Goal: Task Accomplishment & Management: Use online tool/utility

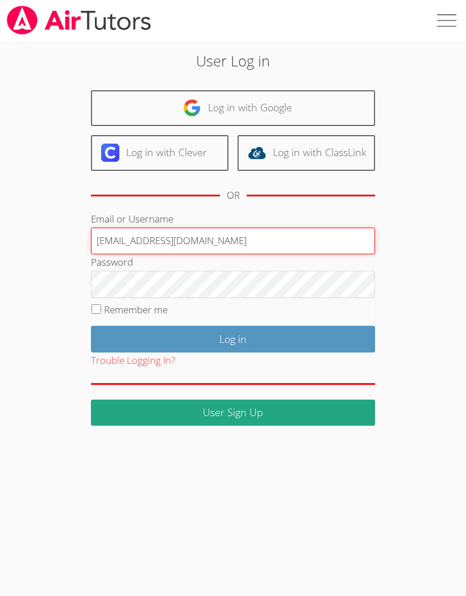
type input "[EMAIL_ADDRESS][DOMAIN_NAME]"
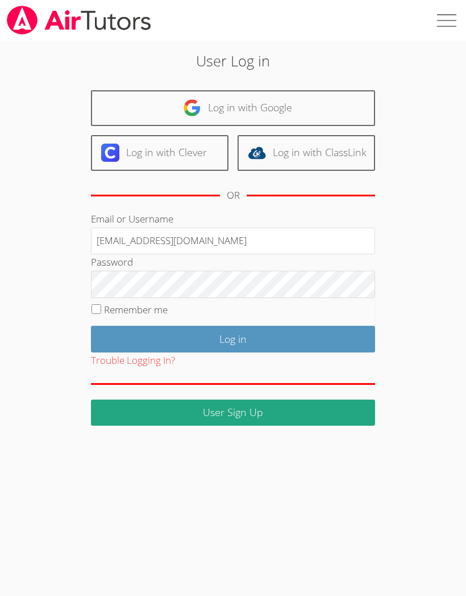
click at [349, 336] on input "Log in" at bounding box center [233, 339] width 284 height 27
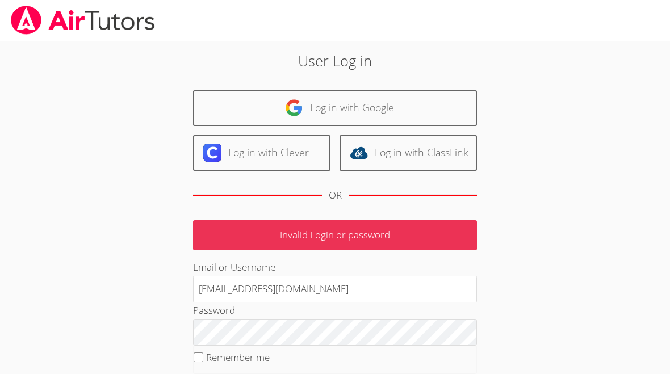
click at [228, 297] on input "School@peachjar.com" at bounding box center [335, 289] width 284 height 27
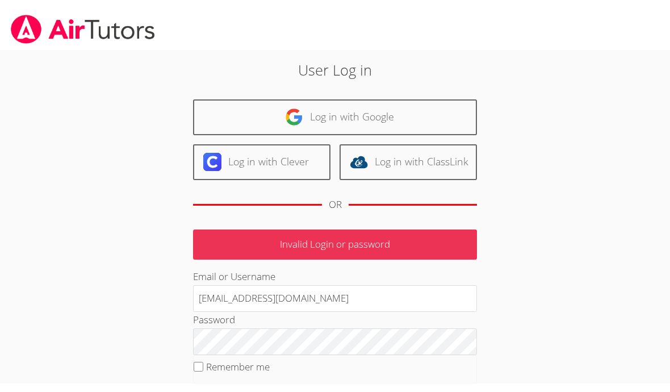
scroll to position [2, 0]
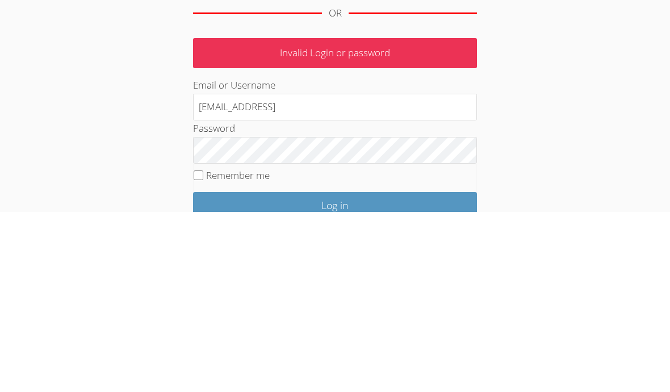
click at [324, 274] on input "School@peachjar.comjocel" at bounding box center [335, 287] width 284 height 27
click at [317, 274] on input "School@peachjar.comjocel" at bounding box center [335, 287] width 284 height 27
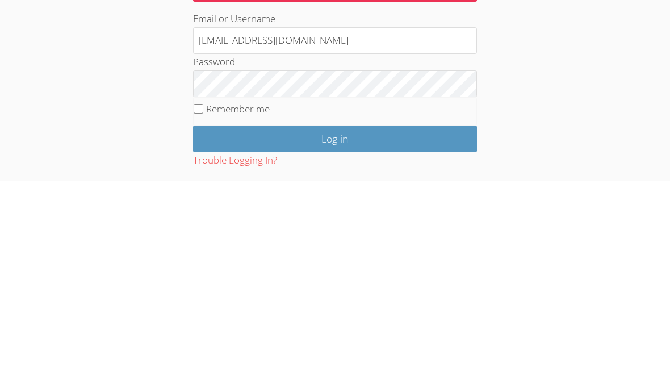
type input "Jocelynbm7@yahoo.com"
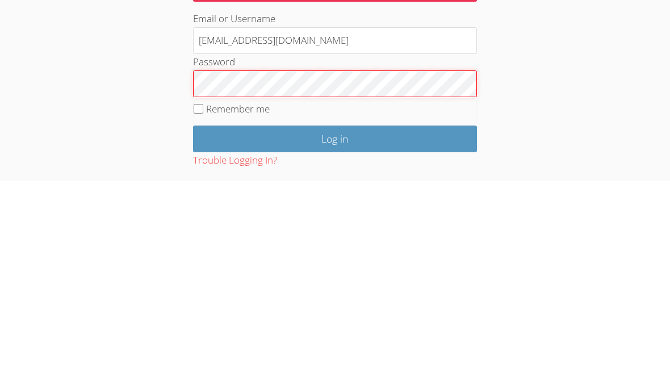
scroll to position [69, 0]
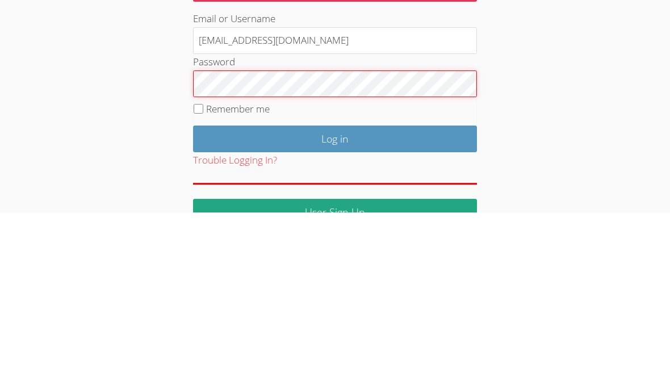
click at [227, 306] on input "Log in" at bounding box center [335, 319] width 284 height 27
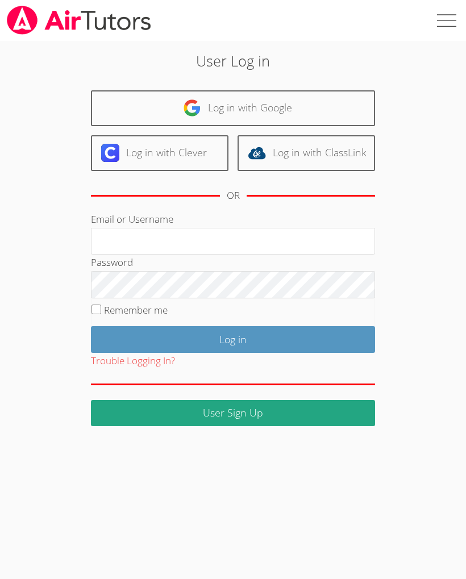
click at [460, 30] on label at bounding box center [445, 20] width 41 height 41
click at [460, 30] on input "checkbox" at bounding box center [445, 20] width 41 height 41
click at [436, 28] on label at bounding box center [445, 20] width 41 height 41
click at [436, 28] on input "checkbox" at bounding box center [445, 20] width 41 height 41
click at [445, 24] on label at bounding box center [445, 20] width 41 height 41
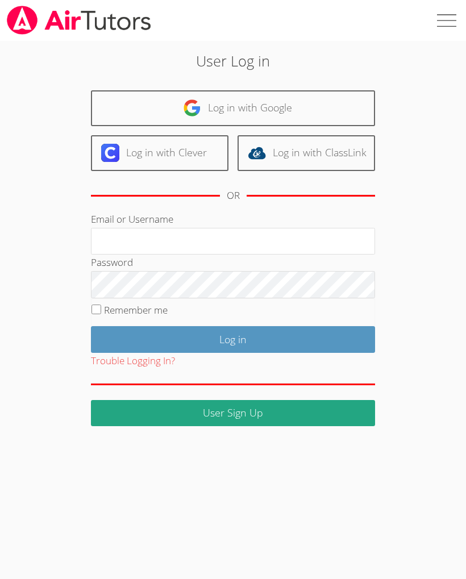
click at [445, 24] on input "checkbox" at bounding box center [445, 20] width 41 height 41
click at [441, 26] on label at bounding box center [445, 20] width 41 height 41
click at [441, 26] on input "checkbox" at bounding box center [445, 20] width 41 height 41
checkbox input "false"
click at [319, 403] on link "User Sign Up" at bounding box center [233, 413] width 284 height 27
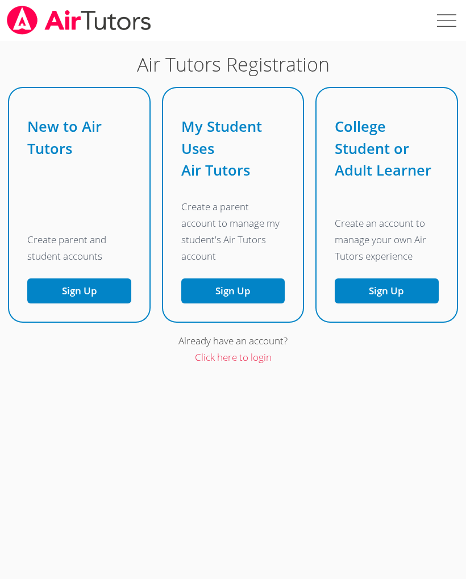
click at [208, 350] on link "Click here to login" at bounding box center [233, 356] width 77 height 13
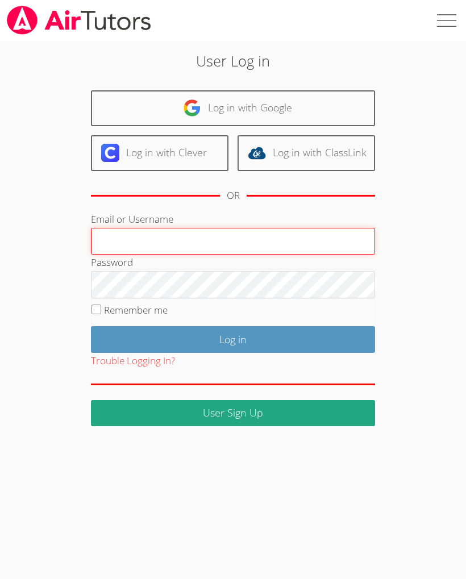
click at [322, 229] on input "Email or Username" at bounding box center [233, 241] width 284 height 27
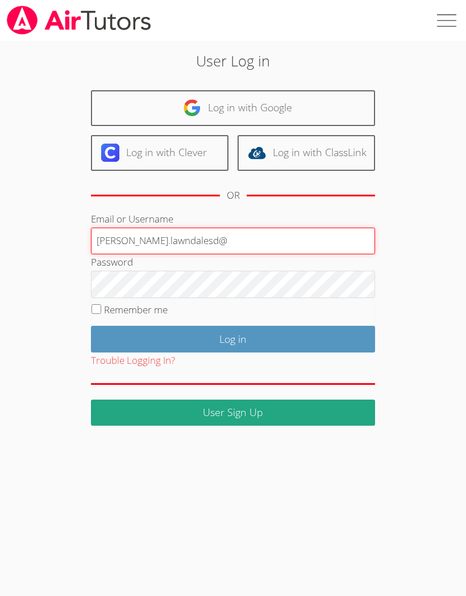
type input "Mitchell.lawndalesd@"
click at [233, 337] on input "Log in" at bounding box center [233, 339] width 284 height 27
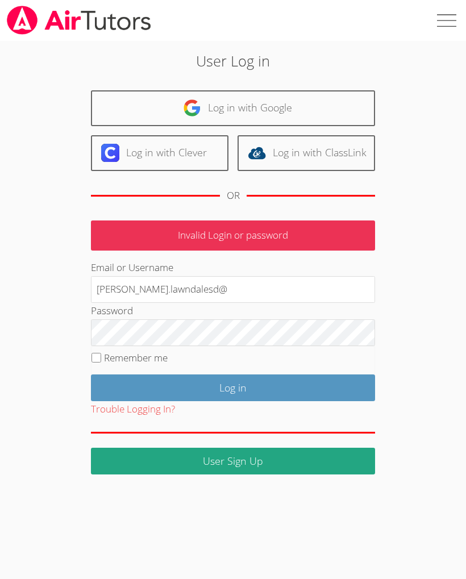
click at [320, 278] on input "[PERSON_NAME].lawndalesd@" at bounding box center [233, 289] width 284 height 27
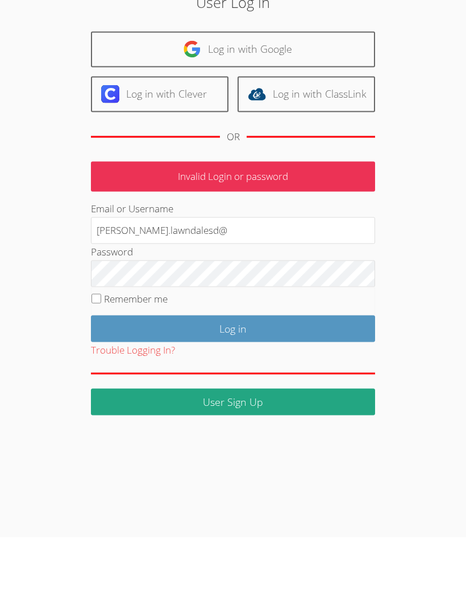
click at [281, 276] on input "[PERSON_NAME].lawndalesd@" at bounding box center [233, 289] width 284 height 27
type input "[PERSON_NAME][DOMAIN_NAME]"
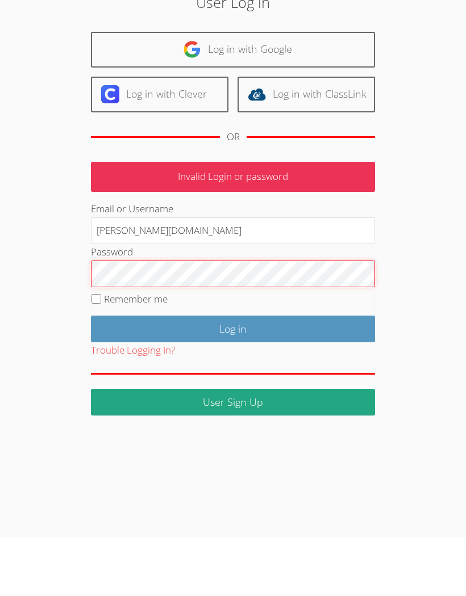
click at [233, 374] on input "Log in" at bounding box center [233, 387] width 284 height 27
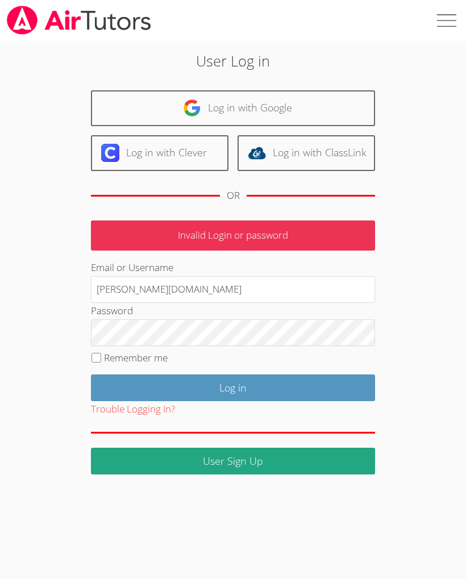
click at [122, 285] on input "[PERSON_NAME][DOMAIN_NAME]" at bounding box center [233, 289] width 284 height 27
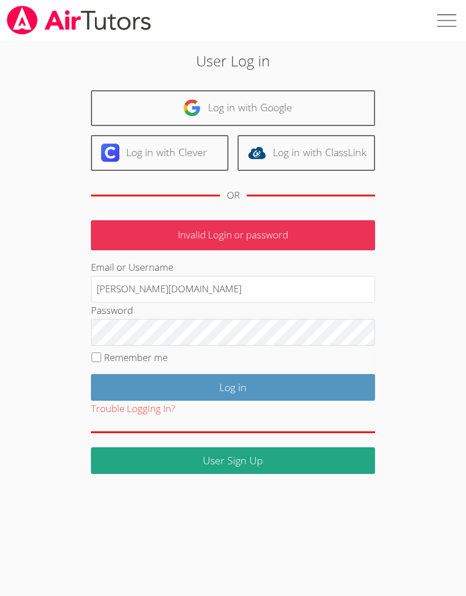
click at [105, 288] on input "[PERSON_NAME][DOMAIN_NAME]" at bounding box center [233, 289] width 284 height 27
click at [102, 291] on input "[PERSON_NAME][DOMAIN_NAME]" at bounding box center [233, 289] width 284 height 27
click at [95, 286] on input "[PERSON_NAME][DOMAIN_NAME]" at bounding box center [233, 289] width 284 height 27
type input "mi [DOMAIN_NAME]"
click at [44, 262] on div "User Log in Log in with Google Log in with Clever Log in with ClassLink OR Inva…" at bounding box center [233, 257] width 466 height 433
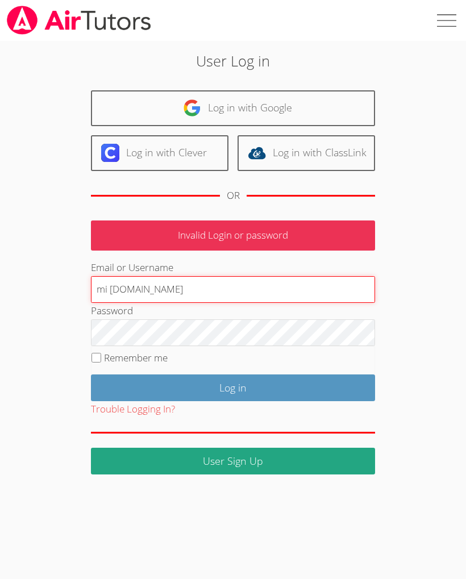
click at [183, 297] on input "mi [DOMAIN_NAME]" at bounding box center [233, 289] width 284 height 27
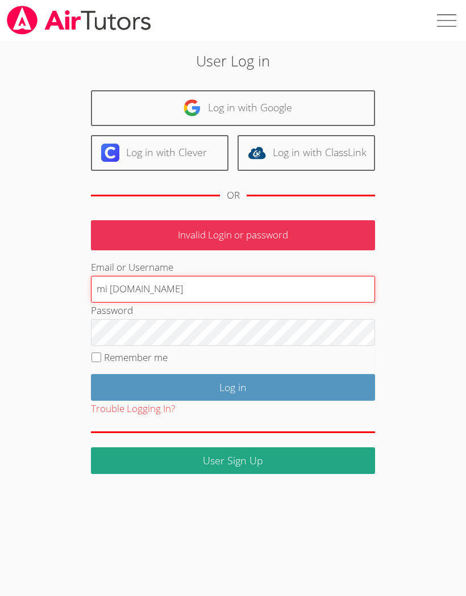
click at [207, 287] on input "mi [DOMAIN_NAME]" at bounding box center [233, 289] width 284 height 27
click at [205, 286] on input "mi itchell.lawndalesd.net" at bounding box center [233, 289] width 284 height 27
type input "M"
type input "[EMAIL_ADDRESS][DOMAIN_NAME]"
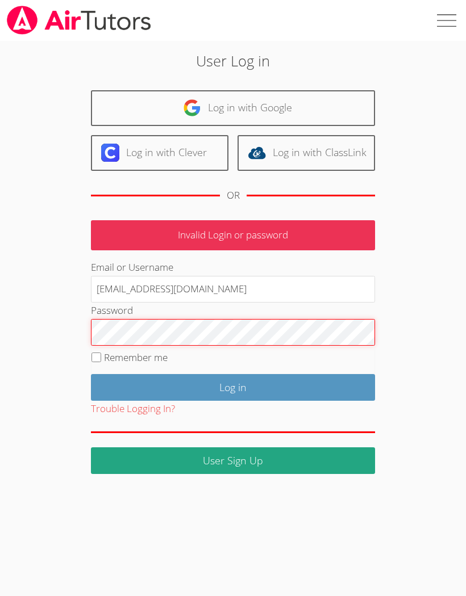
click at [233, 385] on input "Log in" at bounding box center [233, 387] width 284 height 27
click at [332, 386] on input "Log in" at bounding box center [233, 387] width 284 height 27
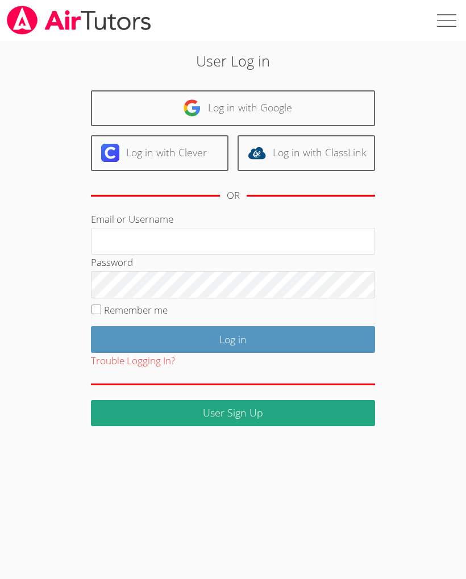
click at [302, 239] on input "Email or Username" at bounding box center [233, 241] width 284 height 27
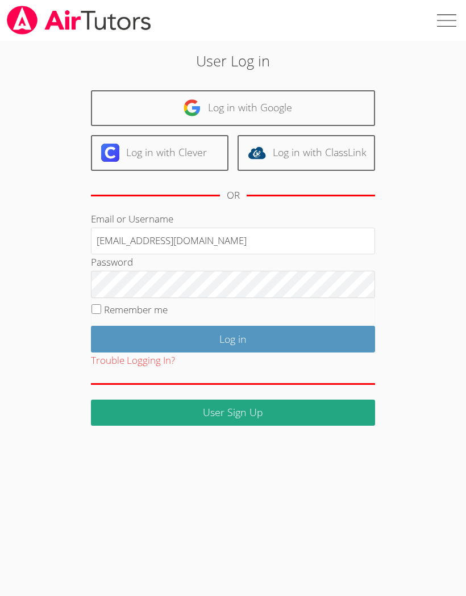
type input "[EMAIL_ADDRESS][DOMAIN_NAME]"
click at [333, 345] on input "Log in" at bounding box center [233, 339] width 284 height 27
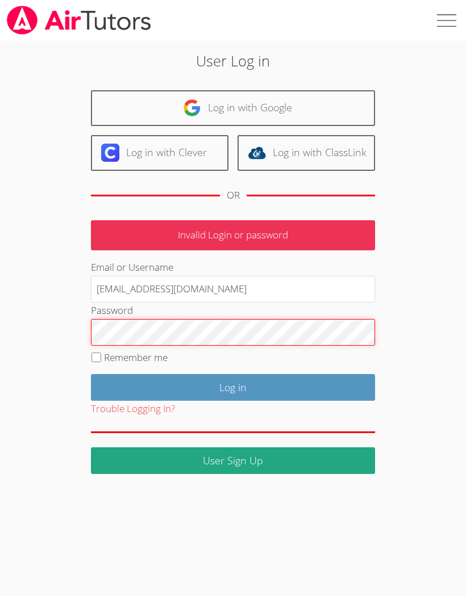
click at [317, 389] on input "Log in" at bounding box center [233, 387] width 284 height 27
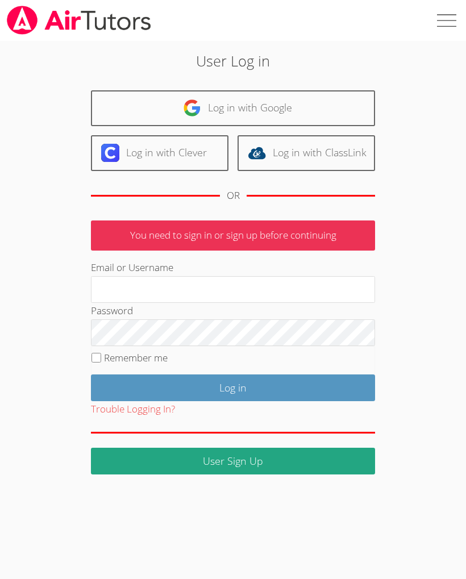
click at [128, 301] on input "Email or Username" at bounding box center [233, 289] width 284 height 27
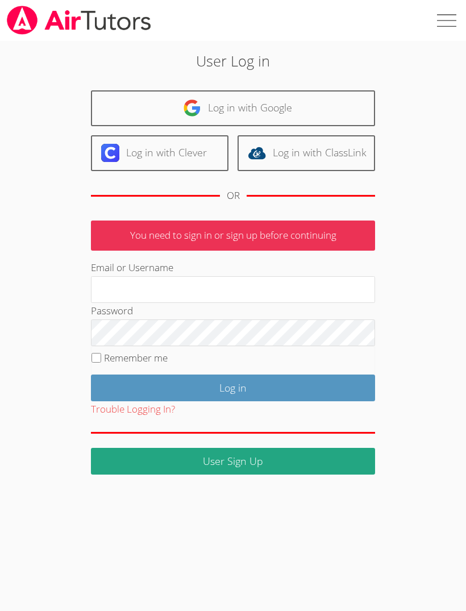
click at [98, 358] on input "Remember me" at bounding box center [96, 358] width 10 height 10
checkbox input "true"
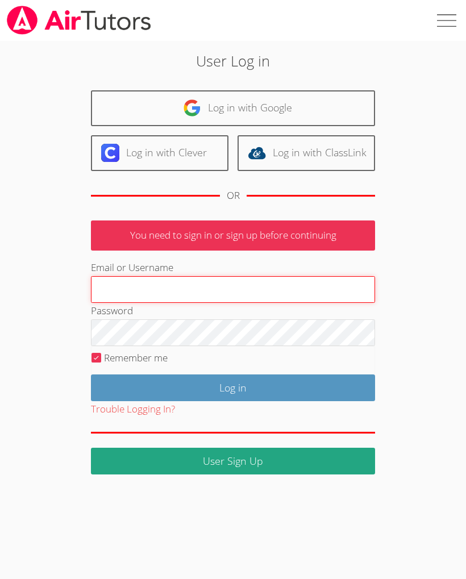
click at [106, 284] on input "Email or Username" at bounding box center [233, 289] width 284 height 27
type input "Valerie_Mo31@lesdstudent.net"
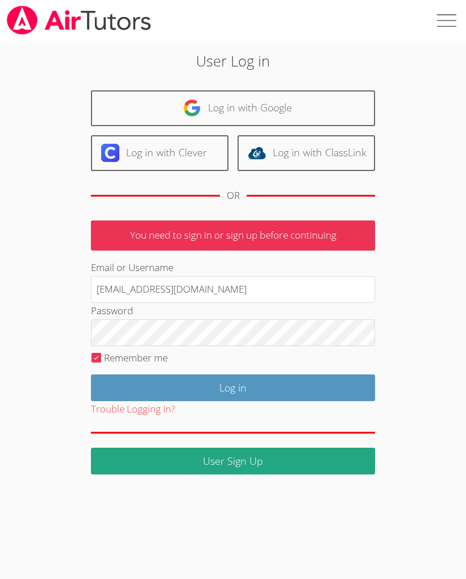
click at [321, 386] on input "Log in" at bounding box center [233, 387] width 284 height 27
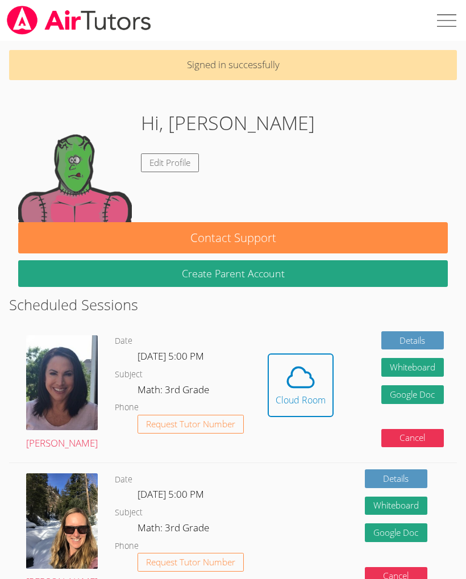
click at [306, 384] on span at bounding box center [301, 377] width 50 height 32
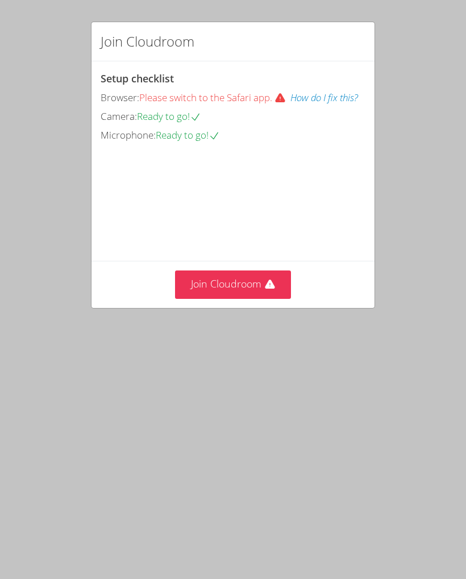
click at [348, 95] on button "How do I fix this?" at bounding box center [324, 98] width 68 height 16
